Goal: Information Seeking & Learning: Find specific fact

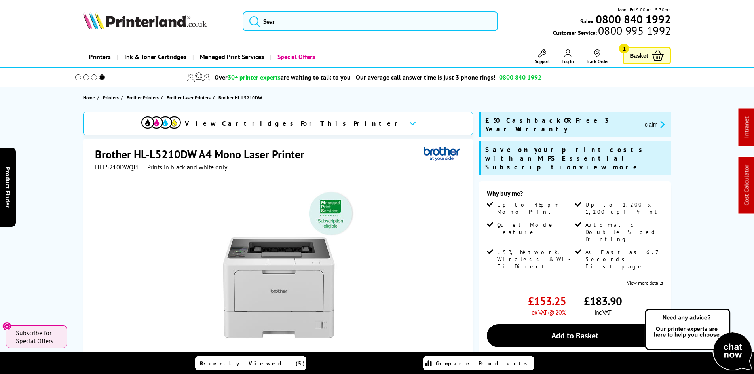
click at [152, 16] on img at bounding box center [144, 20] width 123 height 17
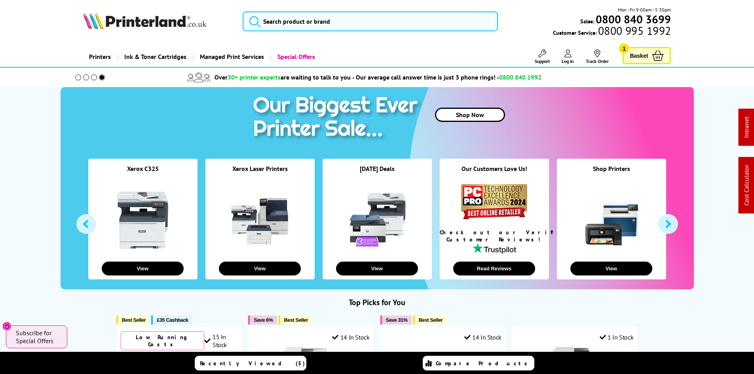
click at [165, 25] on img at bounding box center [144, 20] width 123 height 17
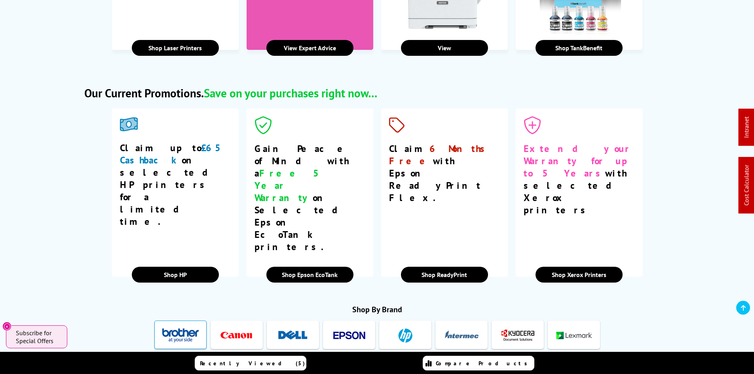
scroll to position [1306, 0]
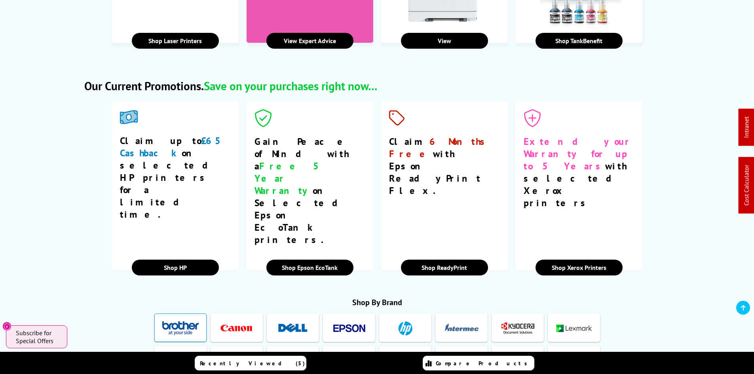
click at [189, 321] on img at bounding box center [180, 328] width 36 height 15
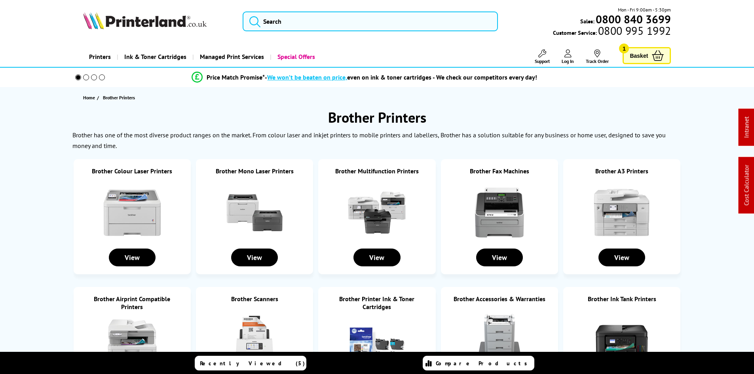
click at [367, 210] on img at bounding box center [376, 212] width 59 height 59
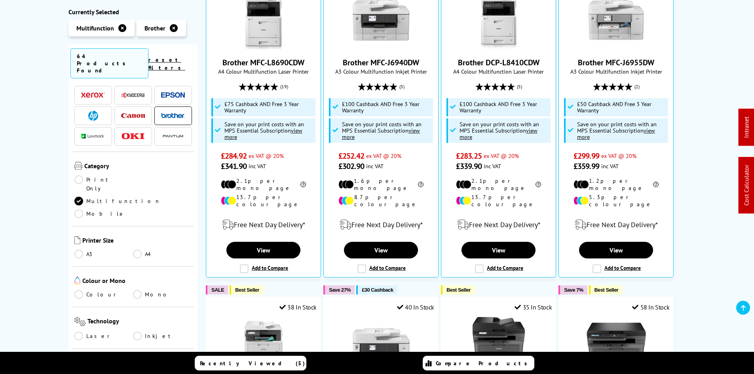
scroll to position [40, 0]
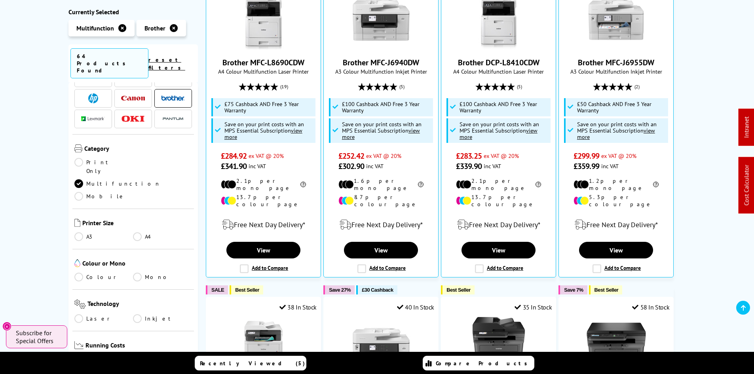
click at [135, 232] on link "A4" at bounding box center [162, 236] width 59 height 9
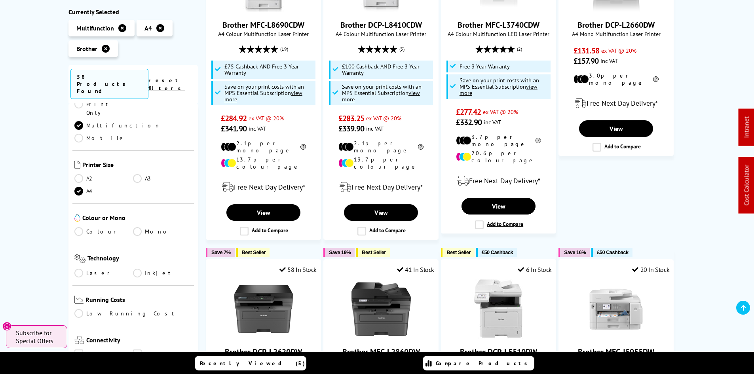
scroll to position [119, 0]
click at [90, 227] on link "Colour" at bounding box center [103, 231] width 59 height 9
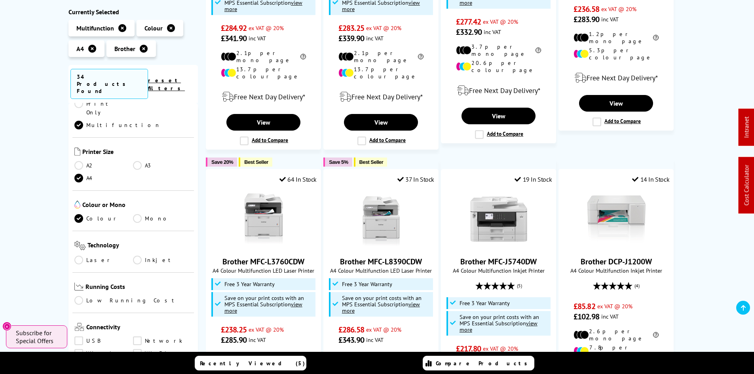
scroll to position [435, 0]
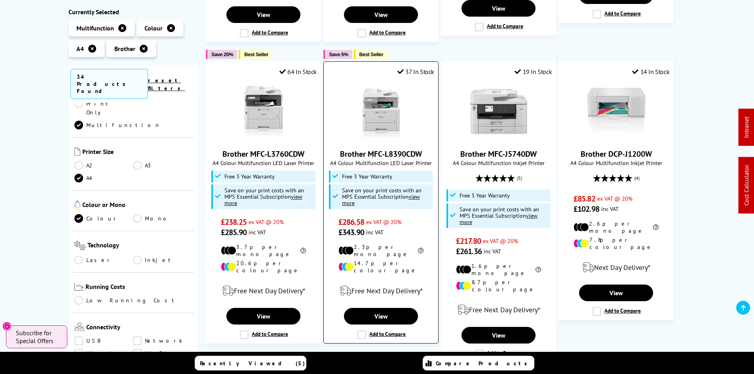
click at [389, 102] on img at bounding box center [380, 111] width 59 height 59
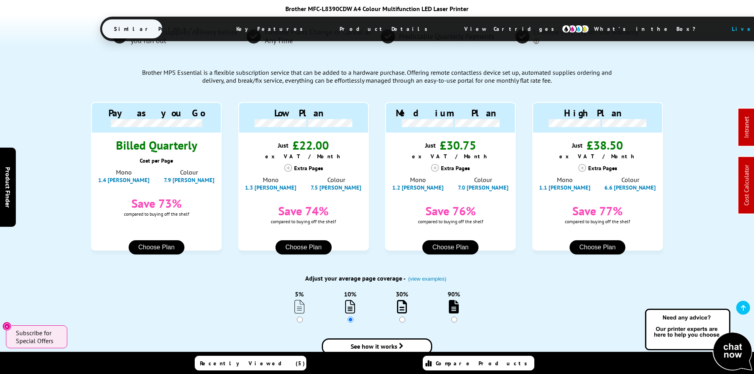
scroll to position [673, 0]
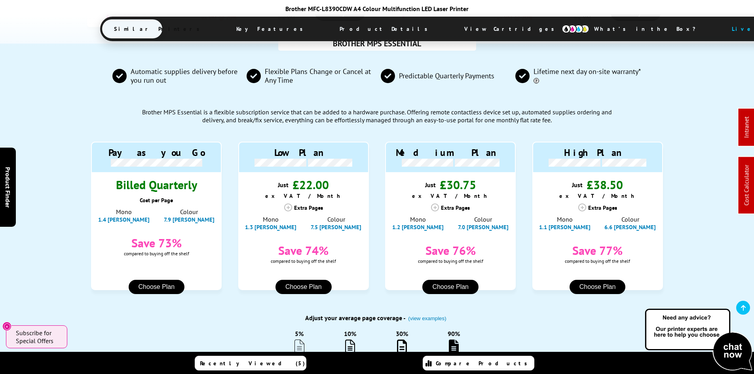
click at [76, 145] on div "BROTHER MPS ESSENTIAL Automatic supplies delivery before you run out Flexible P…" at bounding box center [377, 227] width 633 height 366
click at [671, 242] on div "BROTHER MPS ESSENTIAL Automatic supplies delivery before you run out Flexible P…" at bounding box center [377, 227] width 633 height 366
click at [66, 148] on div "BROTHER MPS ESSENTIAL Automatic supplies delivery before you run out Flexible P…" at bounding box center [377, 227] width 633 height 366
click at [50, 149] on div "BROTHER MPS ESSENTIAL Automatic supplies delivery before you run out Flexible P…" at bounding box center [377, 227] width 754 height 366
drag, startPoint x: 57, startPoint y: 250, endPoint x: 46, endPoint y: 271, distance: 24.3
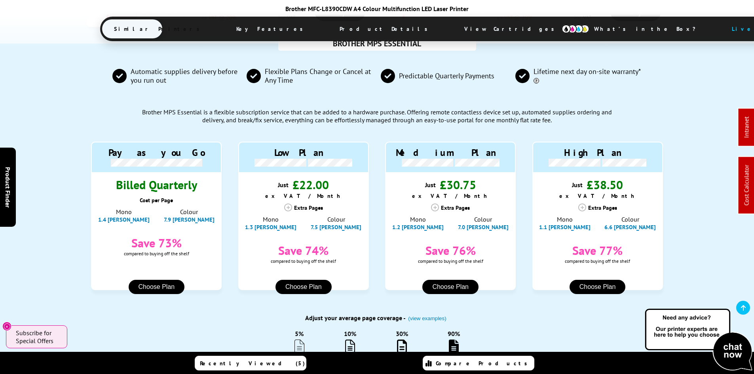
click at [57, 250] on div "BROTHER MPS ESSENTIAL Automatic supplies delivery before you run out Flexible P…" at bounding box center [377, 227] width 754 height 366
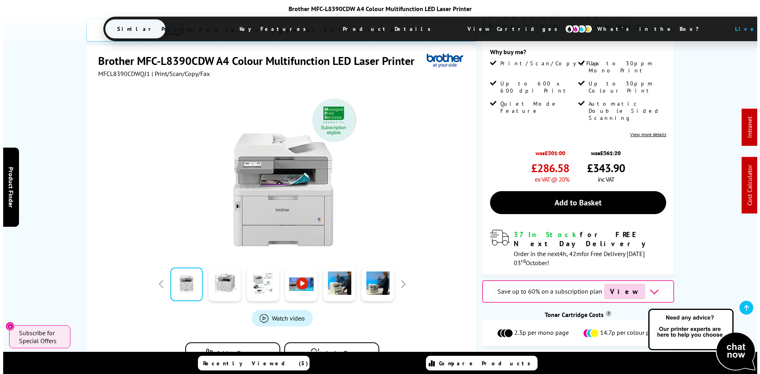
scroll to position [0, 0]
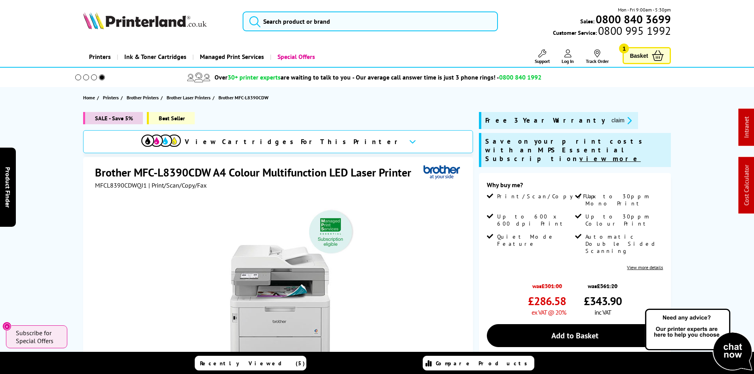
click at [61, 148] on div "SALE - Save 5% Best Seller View Cartridges For This Printer Brother MFC-L8390CD…" at bounding box center [377, 316] width 633 height 408
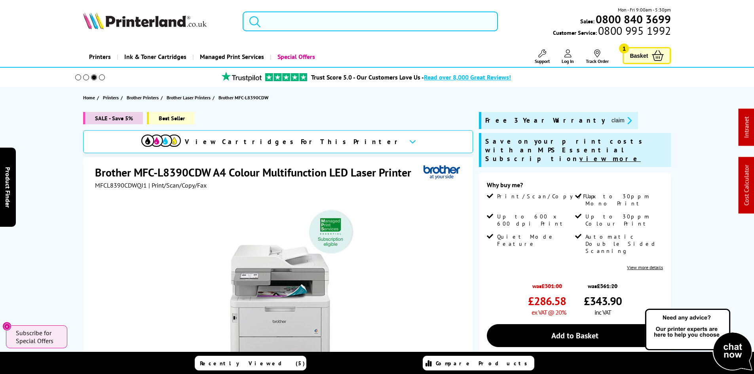
click at [285, 30] on input "search" at bounding box center [370, 21] width 255 height 20
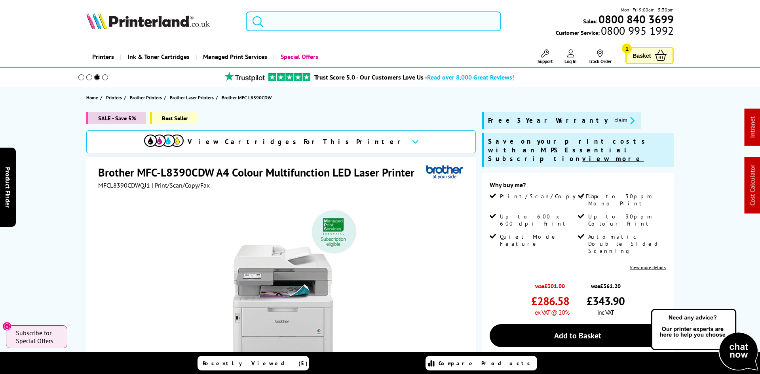
click at [285, 30] on input "search" at bounding box center [373, 21] width 255 height 20
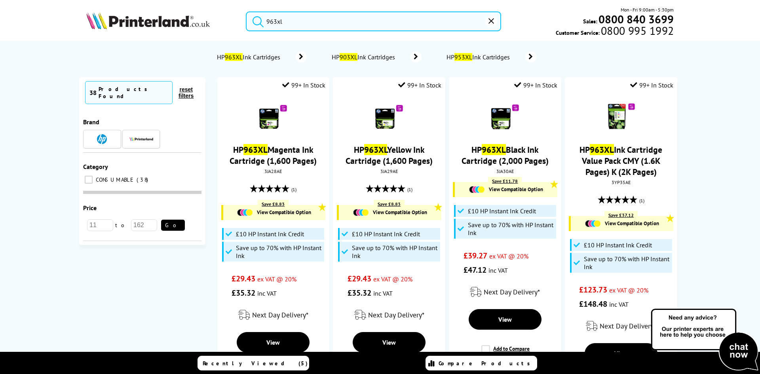
click at [277, 22] on input "963xl" at bounding box center [373, 21] width 255 height 20
paste input "6ZC70AE"
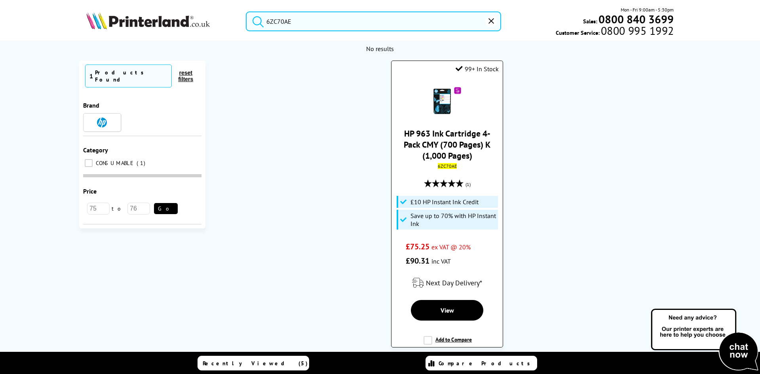
type input "6ZC70AE"
click at [462, 141] on link "HP 963 Ink Cartridge 4-Pack CMY (700 Pages) K (1,000 Pages)" at bounding box center [447, 144] width 87 height 33
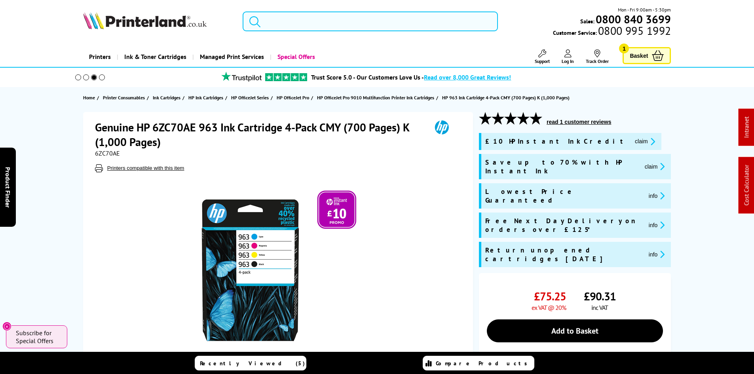
drag, startPoint x: 271, startPoint y: 26, endPoint x: 283, endPoint y: 23, distance: 12.9
click at [273, 25] on input "search" at bounding box center [370, 21] width 255 height 20
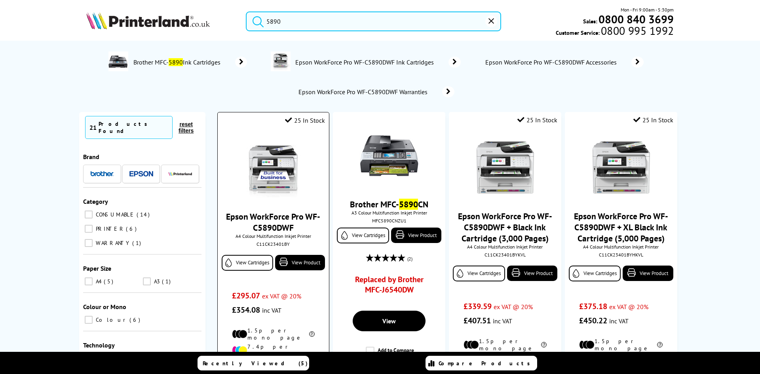
type input "5890"
click at [280, 169] on img at bounding box center [272, 167] width 59 height 59
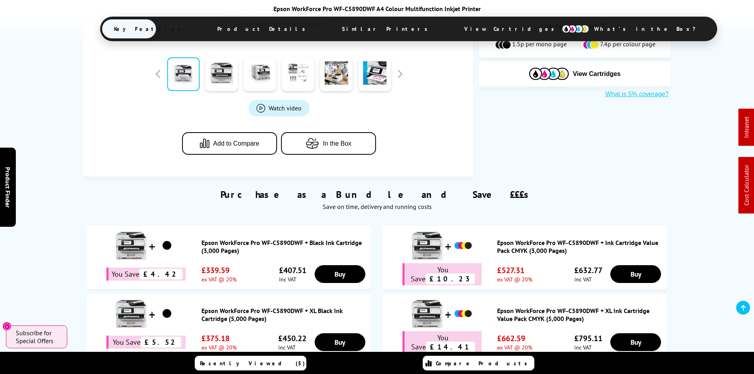
click at [452, 26] on span "View Cartridges" at bounding box center [512, 29] width 121 height 21
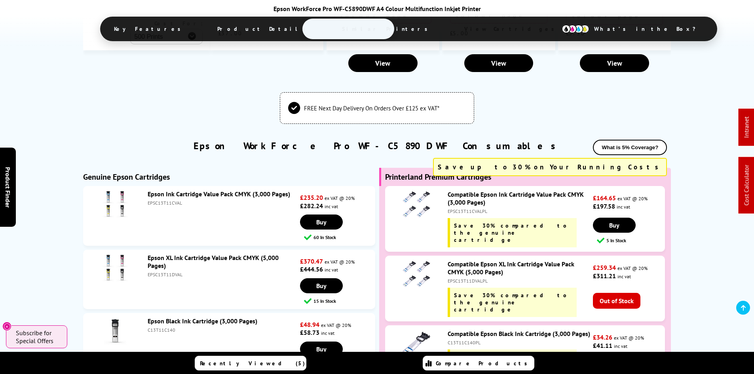
scroll to position [2297, 0]
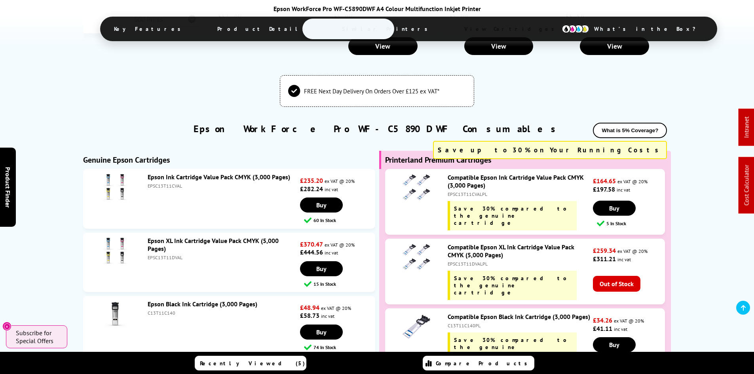
drag, startPoint x: 15, startPoint y: 229, endPoint x: 30, endPoint y: 227, distance: 14.3
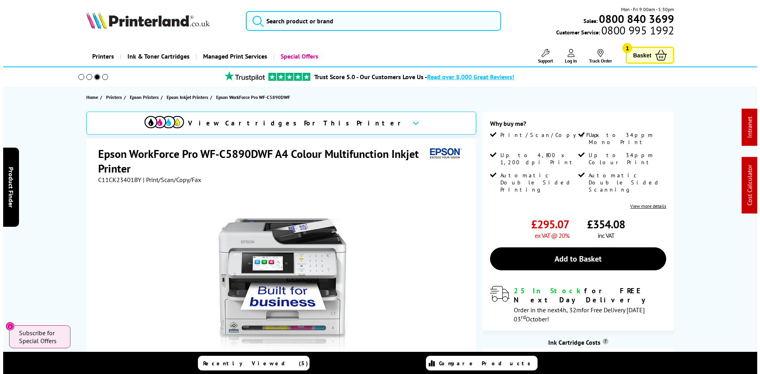
scroll to position [0, 0]
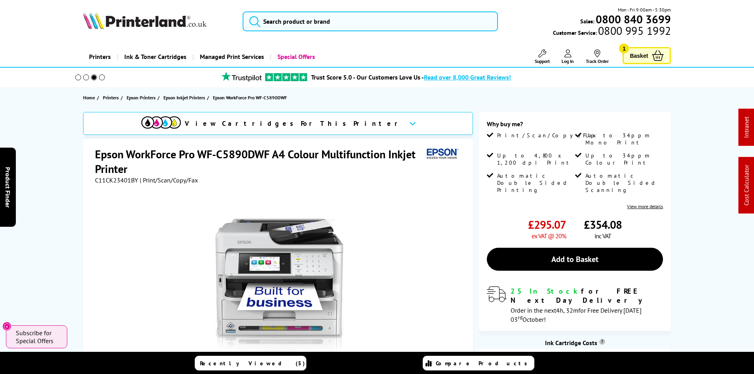
click at [72, 165] on div "View Cartridges For This Printer Epson WorkForce Pro WF-C5890DWF A4 Colour Mult…" at bounding box center [377, 302] width 633 height 381
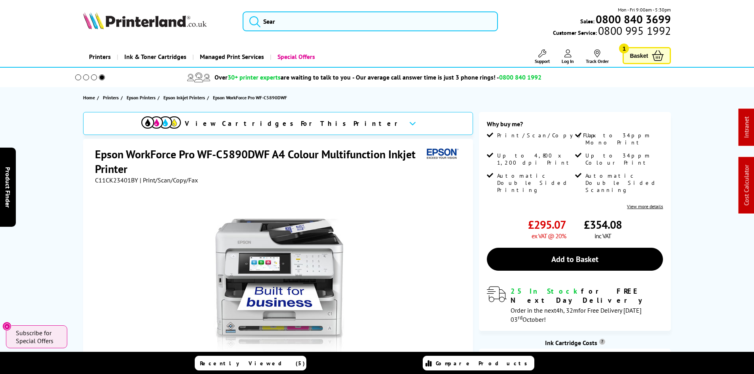
click at [102, 180] on span "C11CK23401BY" at bounding box center [116, 180] width 43 height 8
copy span "C11CK23401BY"
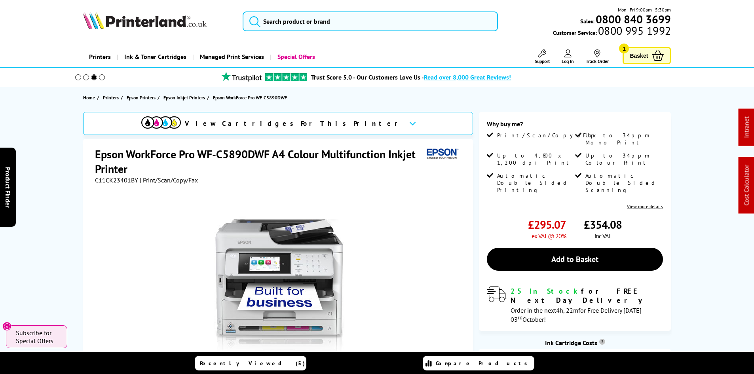
click at [68, 184] on div "View Cartridges For This Printer Epson WorkForce Pro WF-C5890DWF A4 Colour Mult…" at bounding box center [377, 302] width 633 height 381
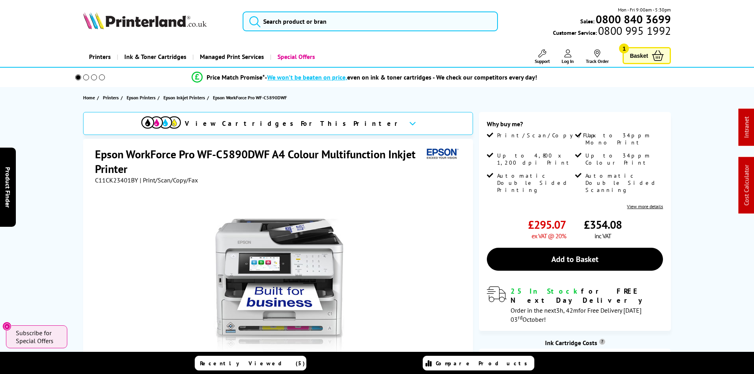
click at [313, 22] on input "search" at bounding box center [370, 21] width 255 height 20
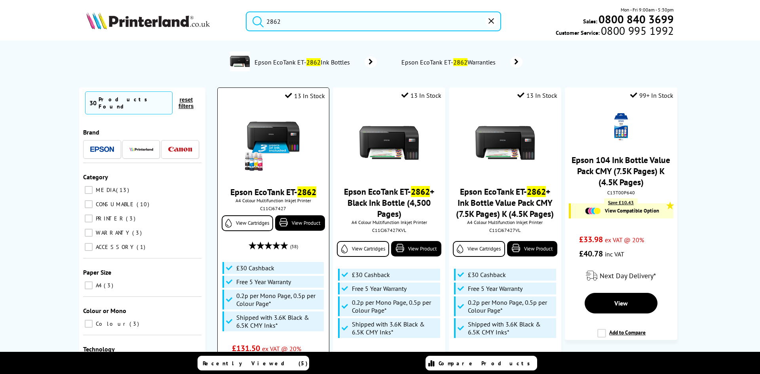
type input "2862"
click at [272, 133] on img at bounding box center [272, 143] width 59 height 59
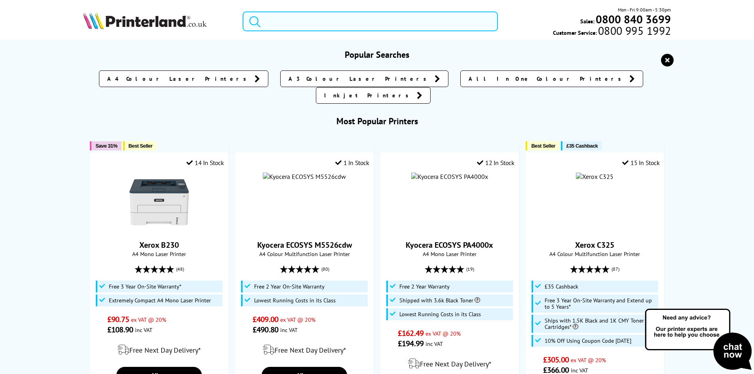
click at [267, 23] on input "search" at bounding box center [370, 21] width 255 height 20
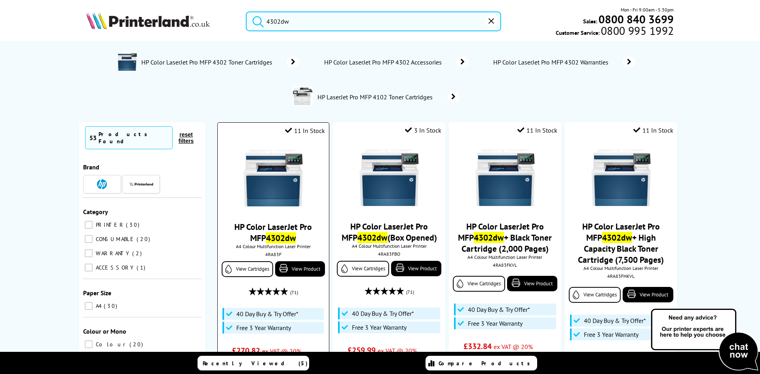
type input "4302dw"
click at [272, 198] on img at bounding box center [272, 177] width 59 height 59
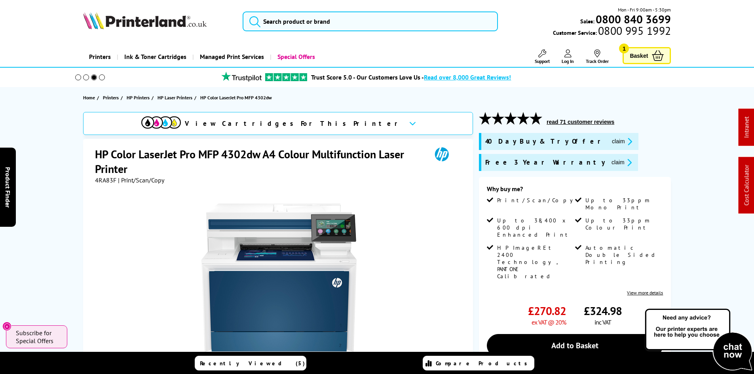
click at [101, 180] on span "4RA83F" at bounding box center [105, 180] width 21 height 8
copy span "4RA83F"
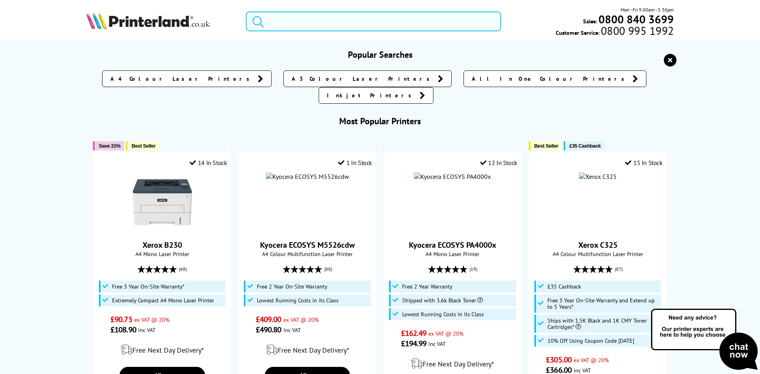
click at [284, 23] on input "search" at bounding box center [373, 21] width 255 height 20
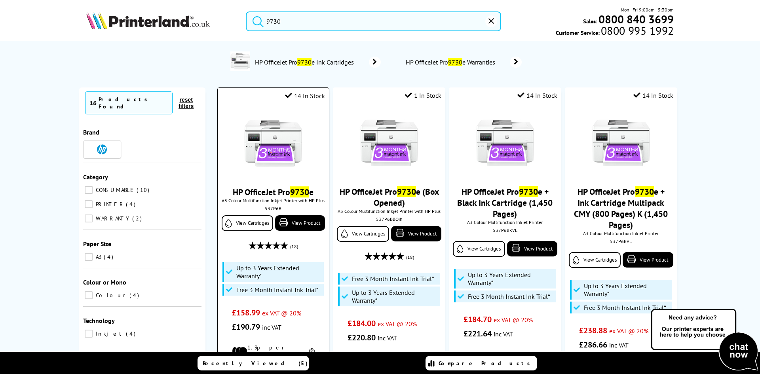
type input "9730"
click at [288, 128] on img at bounding box center [272, 143] width 59 height 59
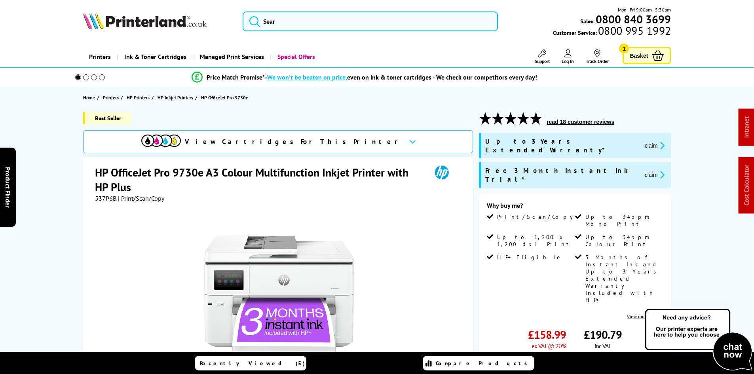
click at [70, 150] on div "Best Seller View Cartridges For This Printer HP OfficeJet Pro 9730e A3 Colour M…" at bounding box center [377, 318] width 633 height 413
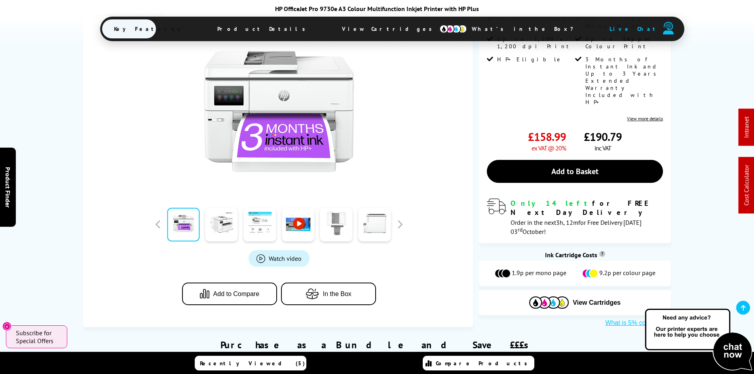
scroll to position [40, 0]
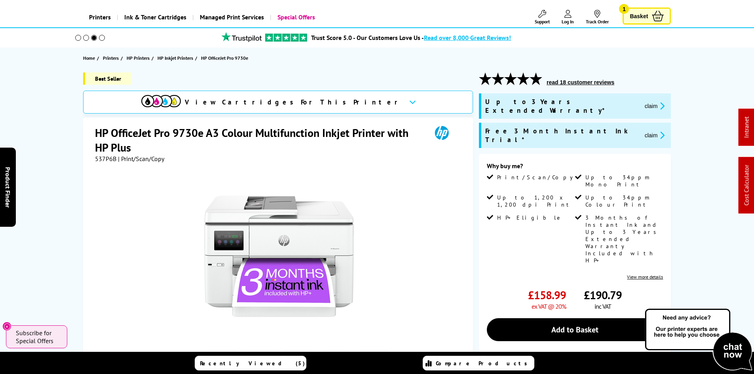
click at [642, 131] on button "claim" at bounding box center [654, 135] width 25 height 9
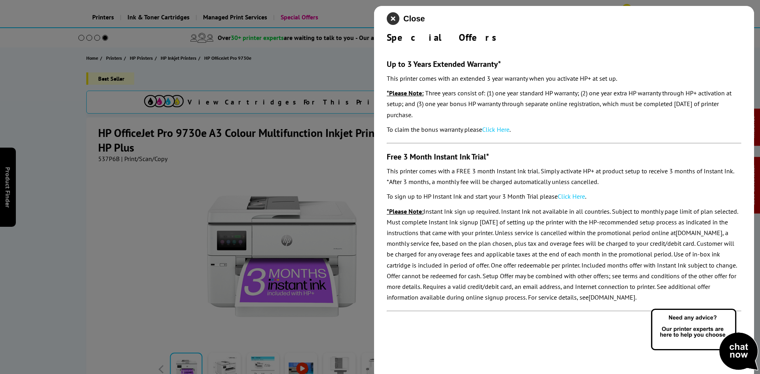
click at [391, 17] on icon "close modal" at bounding box center [393, 18] width 13 height 13
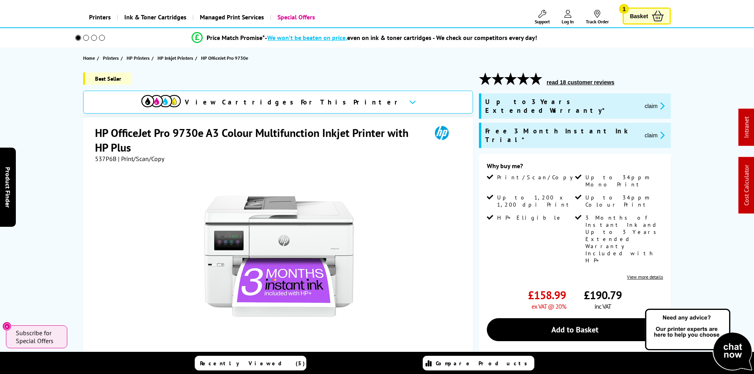
drag, startPoint x: 65, startPoint y: 147, endPoint x: 66, endPoint y: 141, distance: 5.6
click at [65, 142] on div "Best Seller View Cartridges For This Printer HP OfficeJet Pro 9730e A3 Colour M…" at bounding box center [377, 278] width 633 height 413
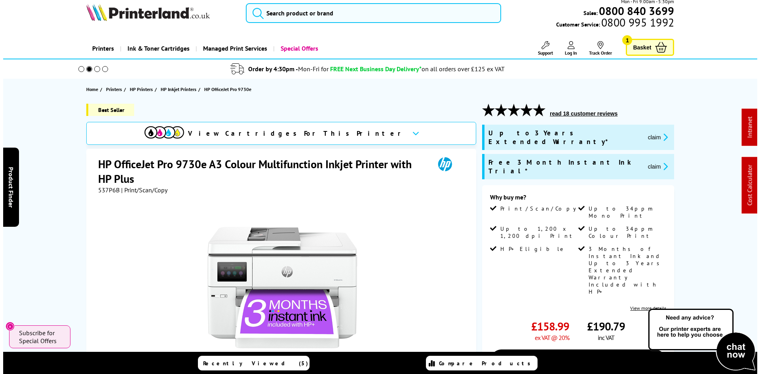
scroll to position [0, 0]
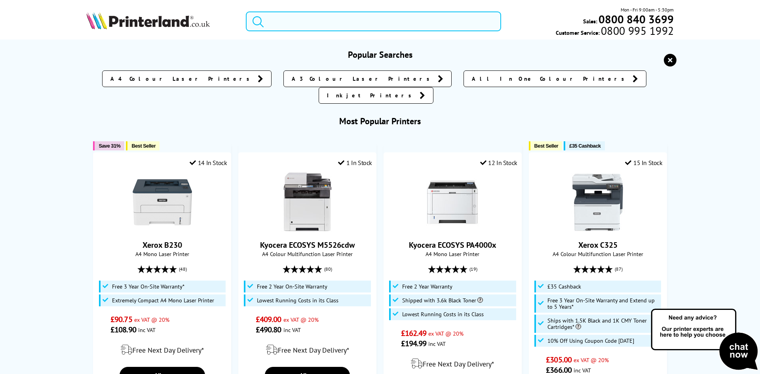
paste input "DCPL2660DWZU1"
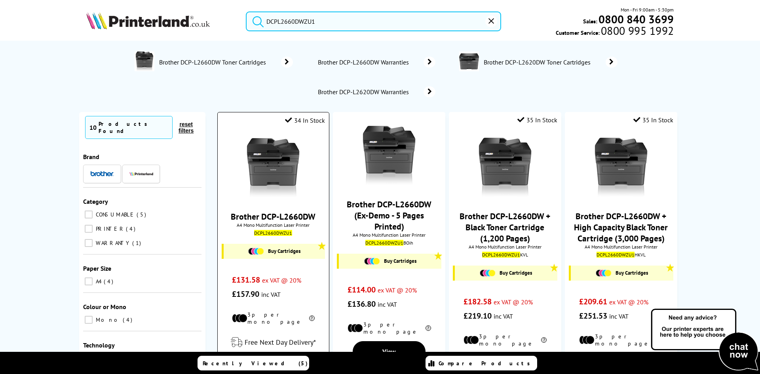
type input "DCPL2660DWZU1"
click at [261, 156] on img at bounding box center [272, 167] width 59 height 59
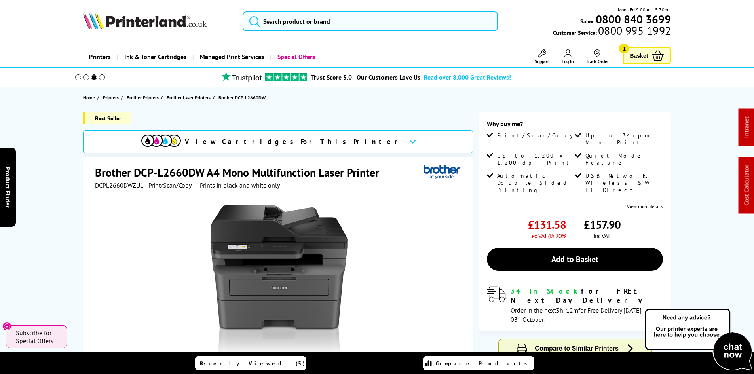
click at [68, 197] on div "Best Seller View Cartridges For This Printer Brother DCP-L2660DW A4 Mono Multif…" at bounding box center [377, 294] width 633 height 364
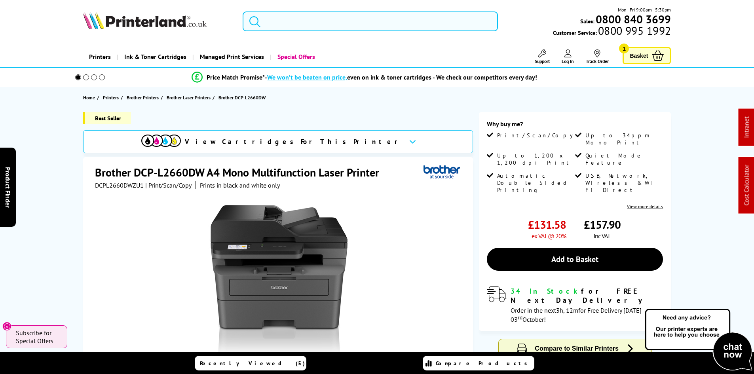
click at [68, 197] on div "Best Seller View Cartridges For This Printer Brother DCP-L2660DW A4 Mono Multif…" at bounding box center [377, 294] width 633 height 364
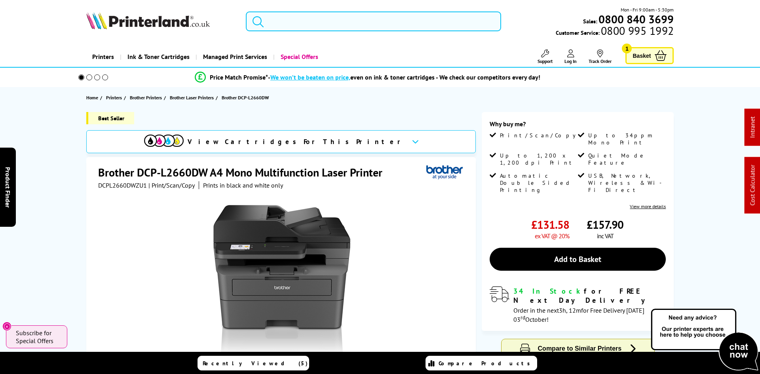
click at [297, 19] on input "search" at bounding box center [373, 21] width 255 height 20
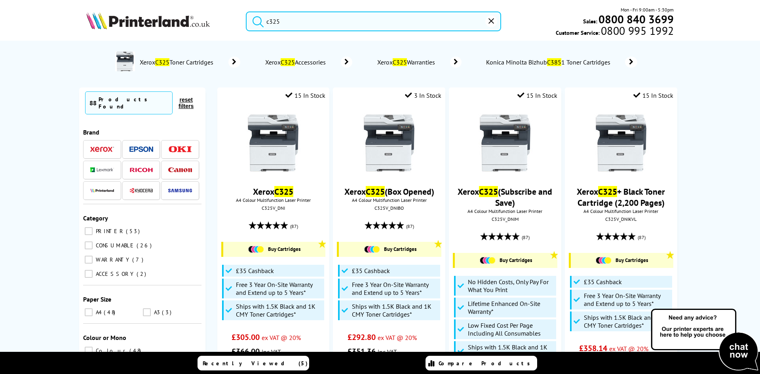
type input "c325"
click at [246, 11] on button "submit" at bounding box center [256, 19] width 20 height 17
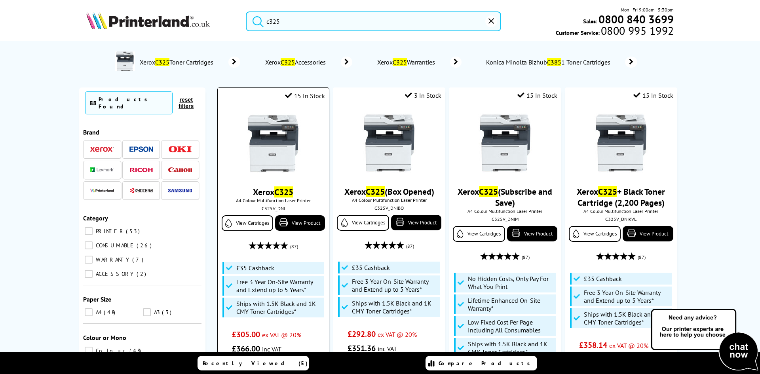
click at [270, 153] on img at bounding box center [272, 143] width 59 height 59
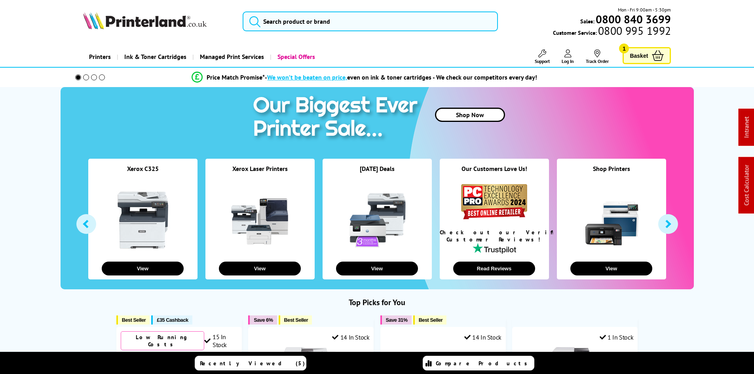
click at [537, 61] on span "Support" at bounding box center [542, 61] width 15 height 6
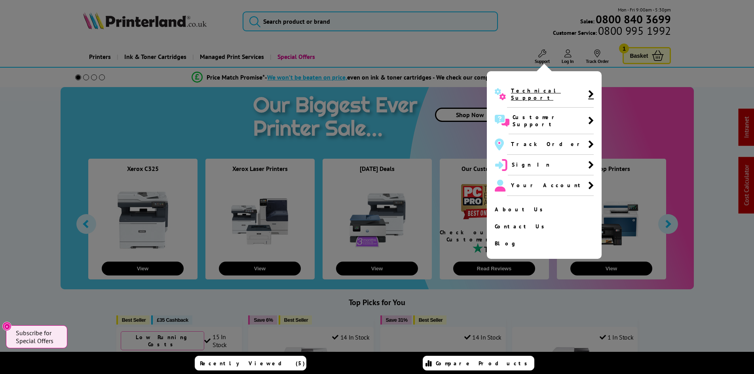
click at [534, 93] on span "Technical Support" at bounding box center [549, 94] width 77 height 14
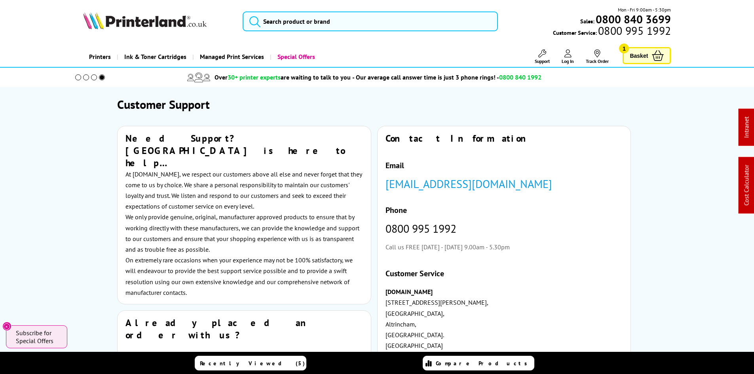
drag, startPoint x: 81, startPoint y: 220, endPoint x: 48, endPoint y: 46, distance: 177.2
click at [125, 21] on img at bounding box center [144, 20] width 123 height 17
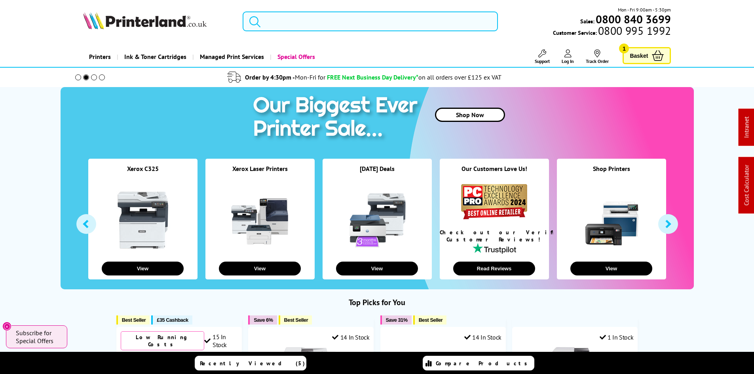
click at [295, 28] on input "search" at bounding box center [370, 21] width 255 height 20
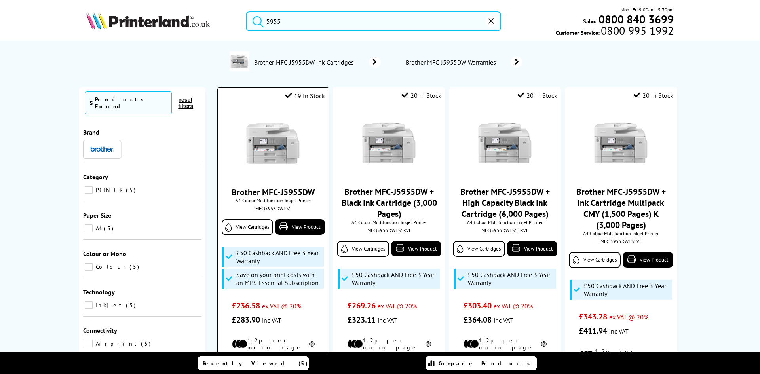
type input "5955"
click at [257, 128] on img at bounding box center [272, 143] width 59 height 59
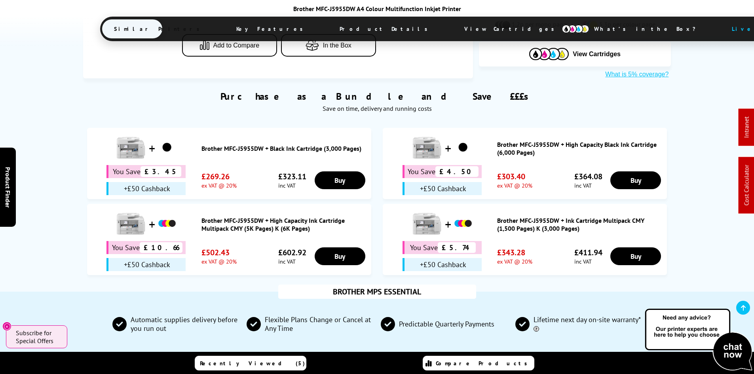
scroll to position [752, 0]
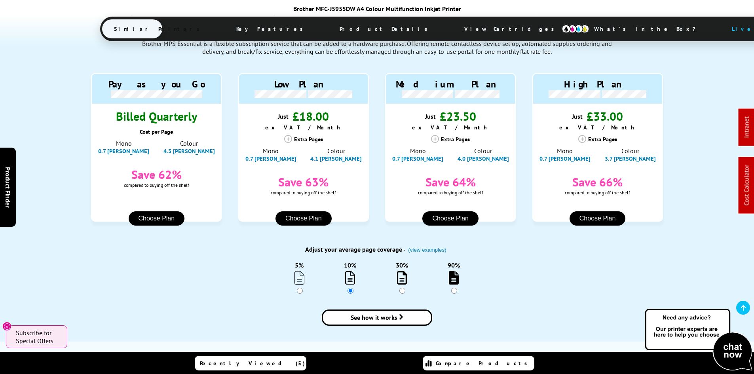
click at [63, 239] on div "BROTHER MPS ESSENTIAL Automatic supplies delivery before you run out Flexible P…" at bounding box center [377, 158] width 633 height 366
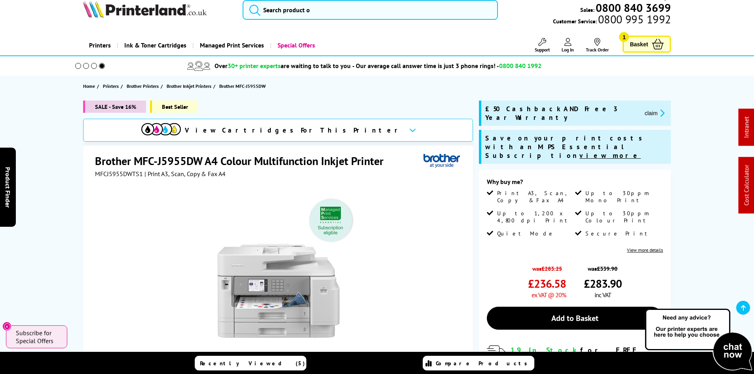
scroll to position [0, 0]
